Goal: Use online tool/utility: Use online tool/utility

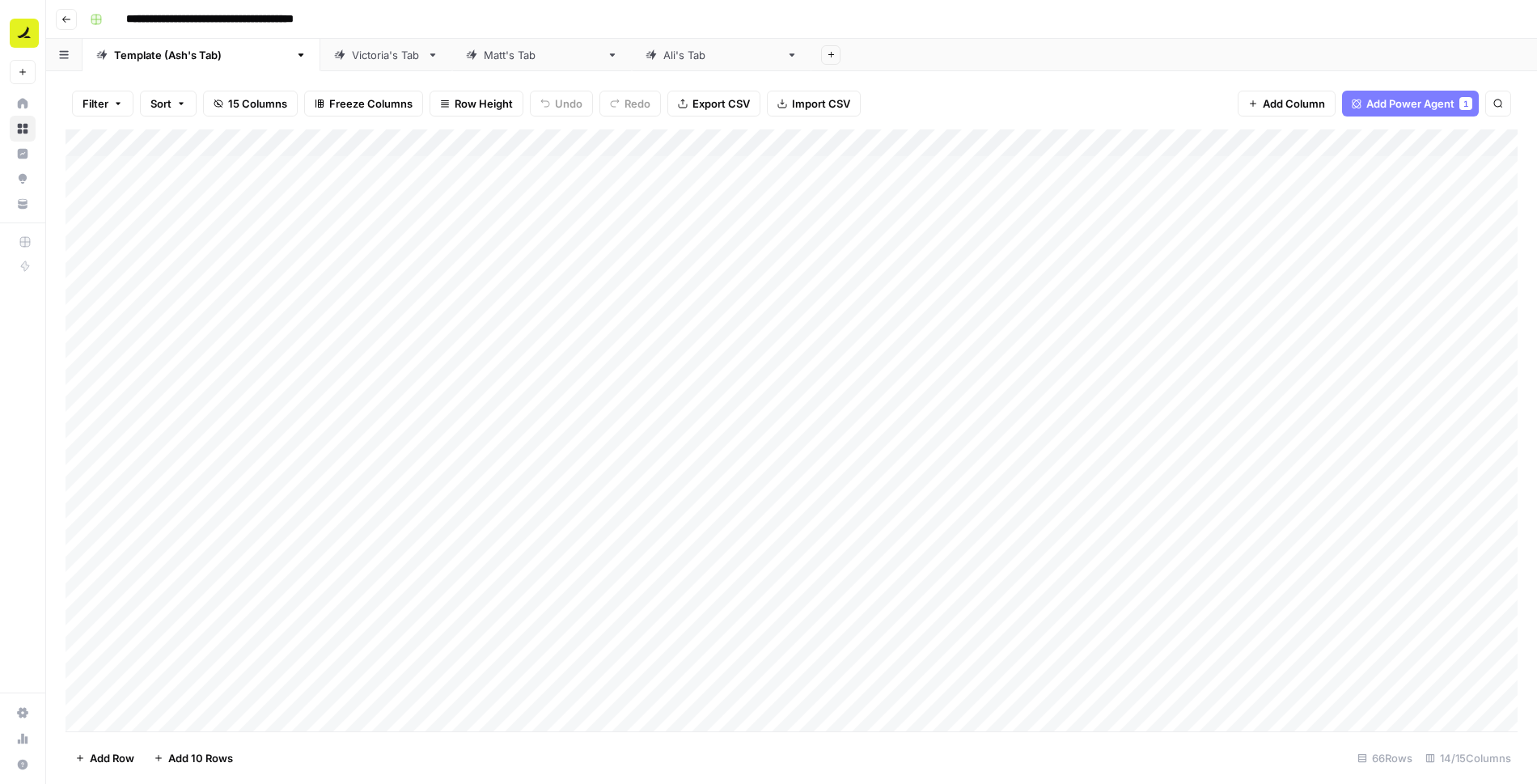
scroll to position [1266, 0]
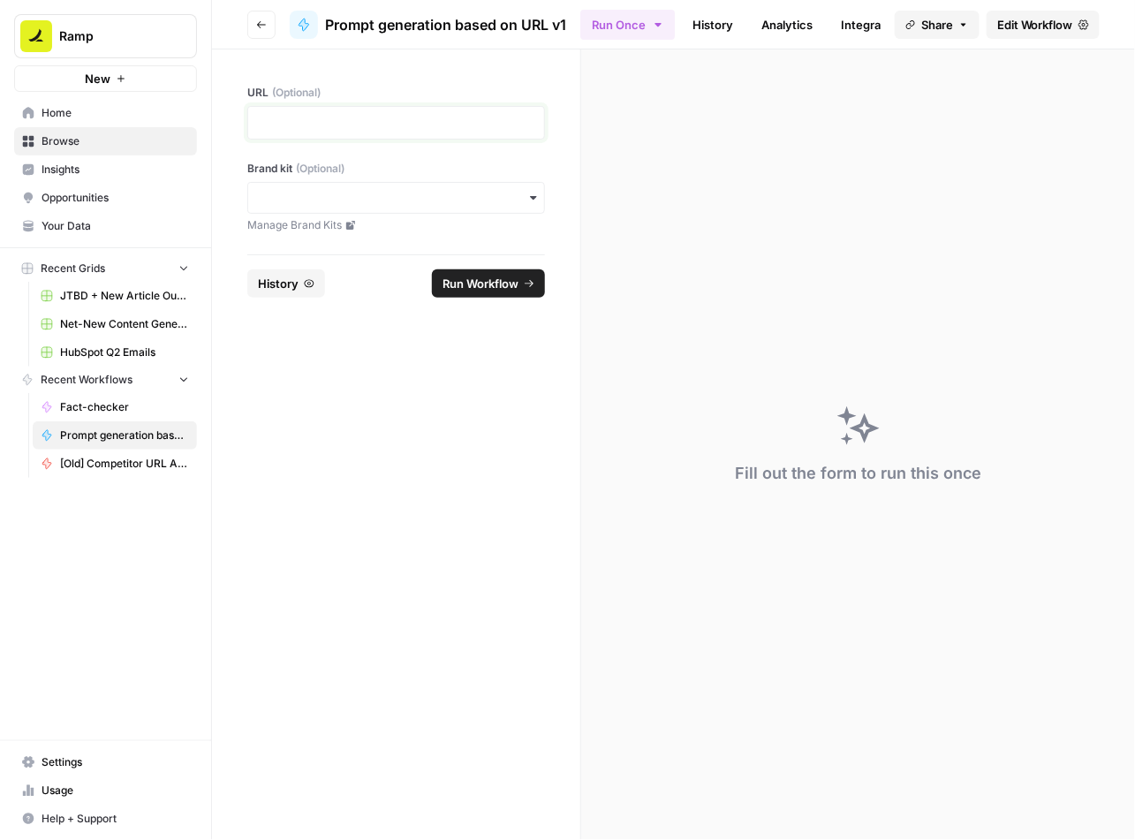
click at [367, 125] on p at bounding box center [396, 123] width 275 height 18
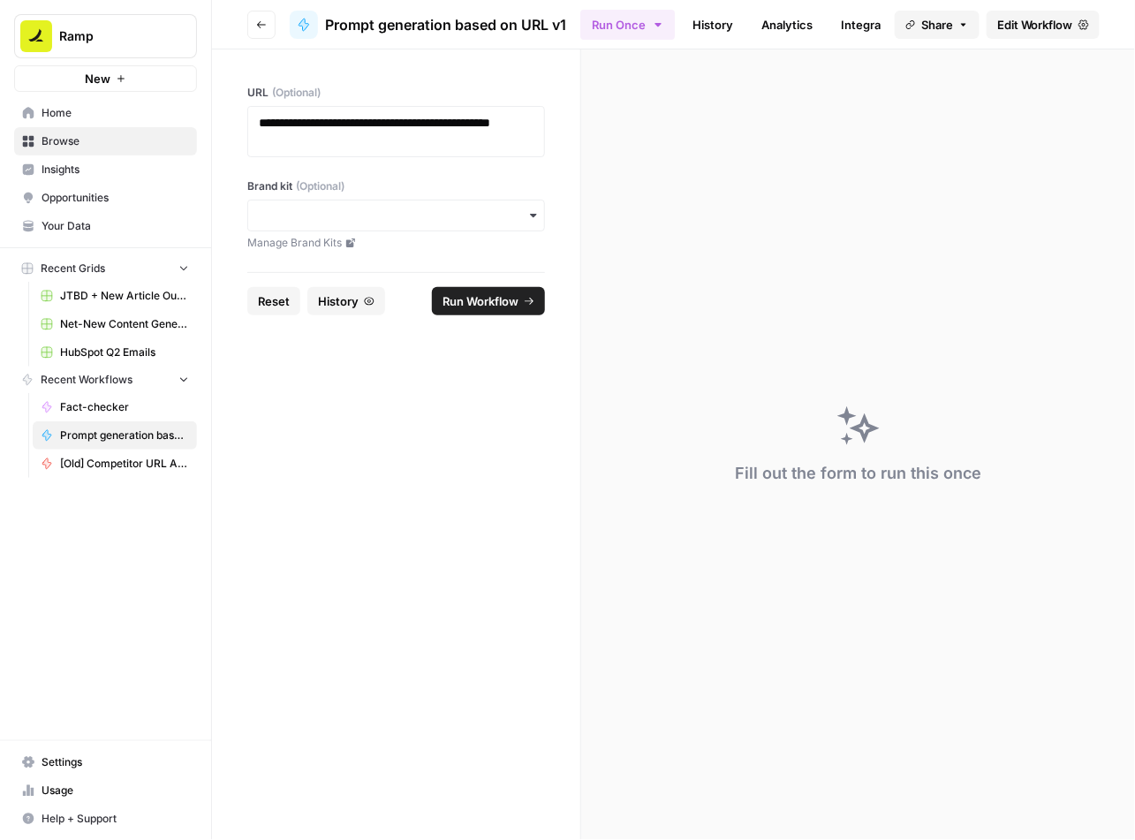
click at [464, 301] on span "Run Workflow" at bounding box center [481, 301] width 76 height 18
